Goal: Task Accomplishment & Management: Use online tool/utility

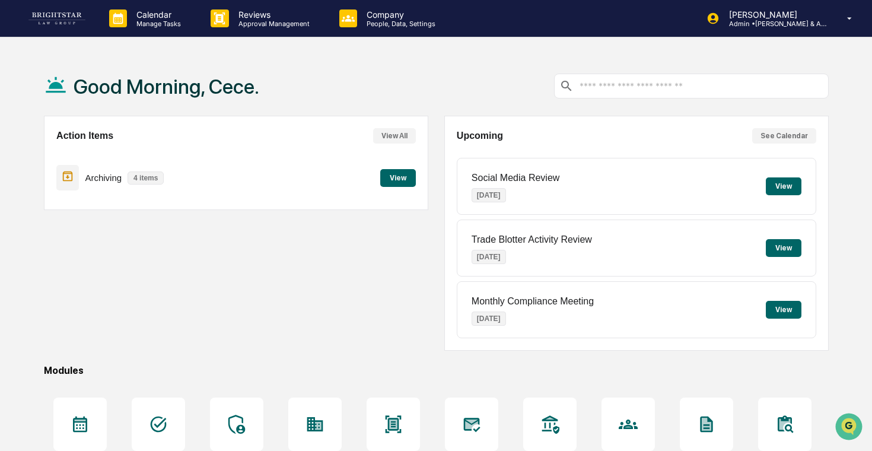
click at [410, 179] on button "View" at bounding box center [398, 178] width 36 height 18
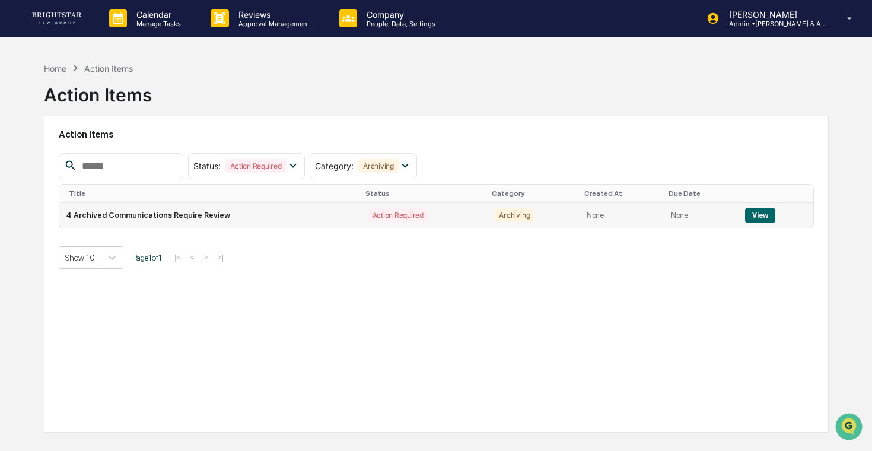
click at [253, 216] on td "4 Archived Communications Require Review" at bounding box center [209, 215] width 301 height 25
click at [198, 213] on td "4 Archived Communications Require Review" at bounding box center [209, 215] width 301 height 25
click at [764, 214] on button "View" at bounding box center [760, 215] width 30 height 15
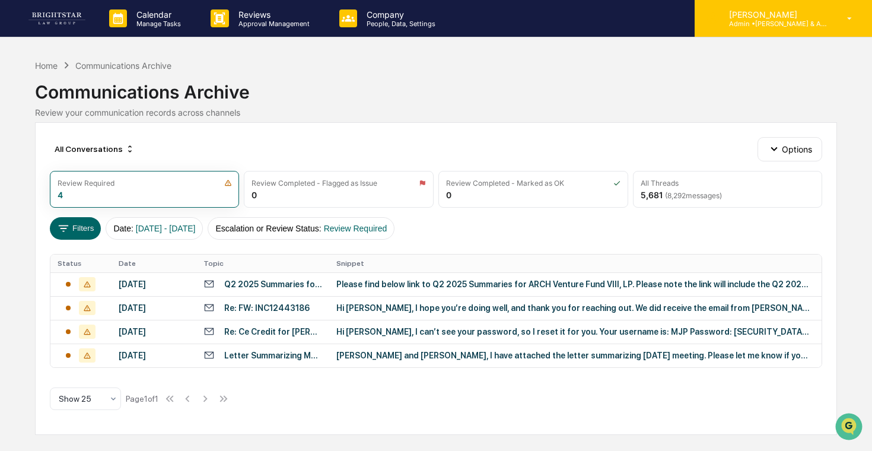
click at [759, 24] on p "Admin • [PERSON_NAME] & Associates" at bounding box center [775, 24] width 110 height 8
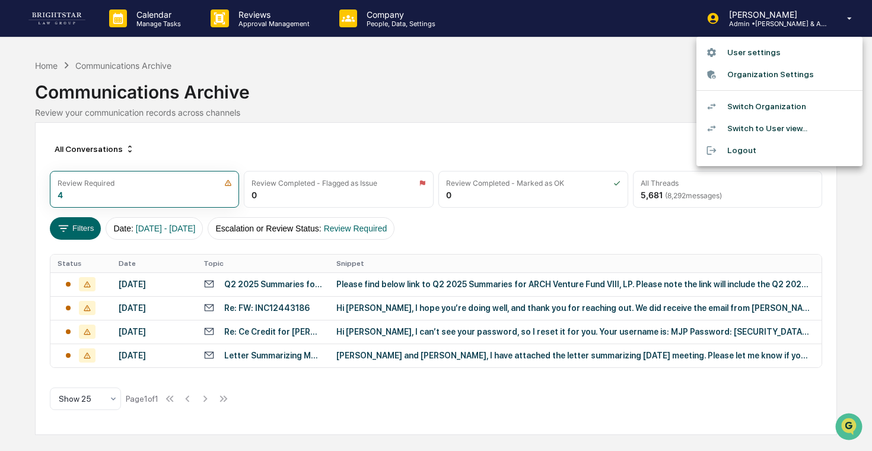
click at [667, 186] on div at bounding box center [436, 225] width 872 height 451
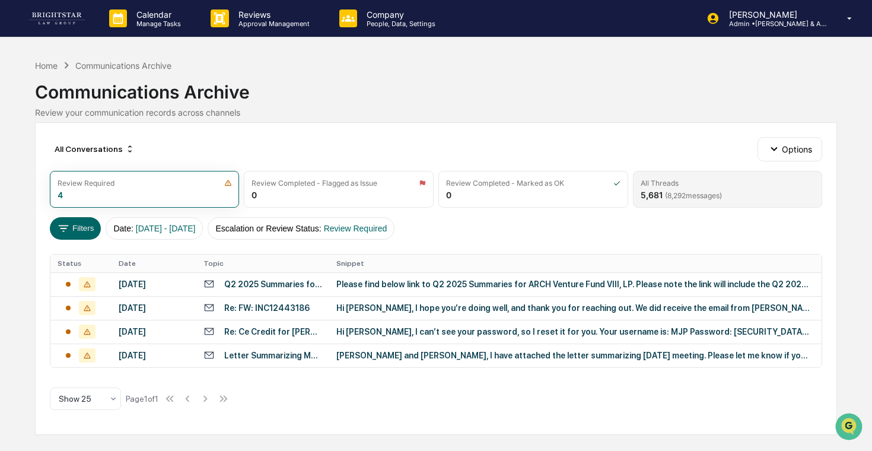
click at [659, 179] on div "All Threads" at bounding box center [660, 183] width 38 height 9
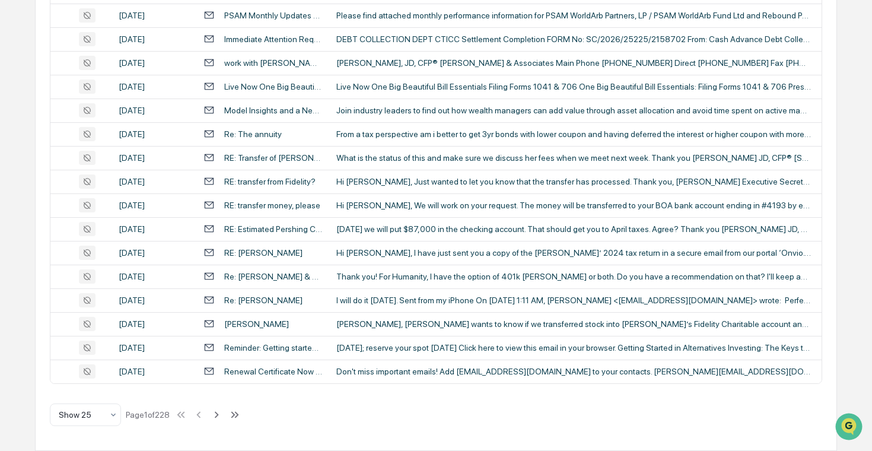
scroll to position [517, 0]
click at [567, 186] on div "Hi [PERSON_NAME], Just wanted to let you know that the transfer has processed. …" at bounding box center [573, 181] width 475 height 9
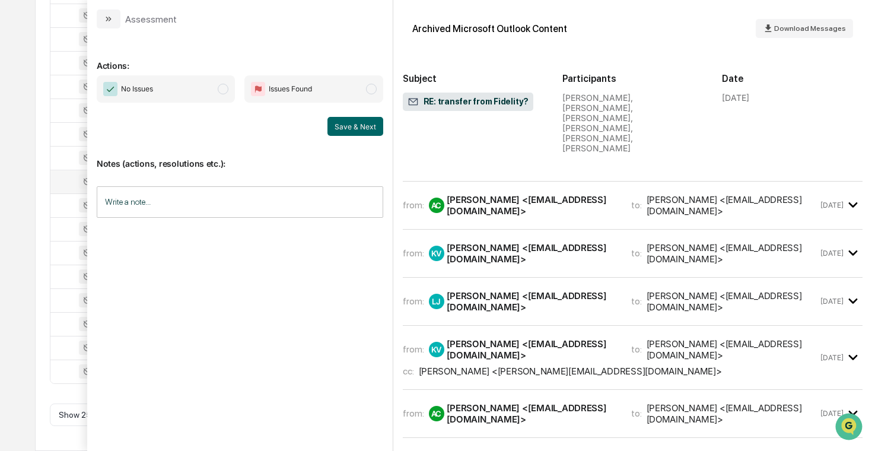
scroll to position [450, 0]
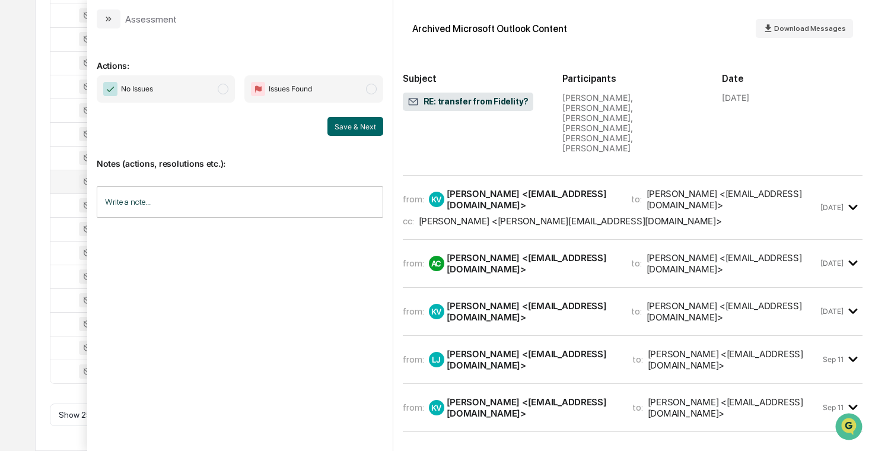
click at [844, 397] on icon "modal" at bounding box center [854, 407] width 20 height 20
click at [37, 183] on div "All Conversations Options Review Required 4 Review Completed - Flagged as Issue…" at bounding box center [436, 45] width 802 height 811
